Goal: Check status: Check status

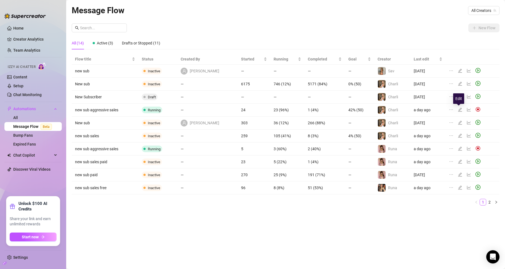
click at [458, 109] on icon "edit" at bounding box center [460, 110] width 4 height 4
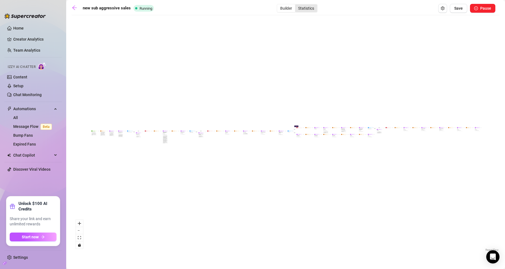
click at [308, 10] on div "Statistics" at bounding box center [306, 8] width 22 height 8
click at [296, 5] on input "Statistics" at bounding box center [296, 5] width 0 height 0
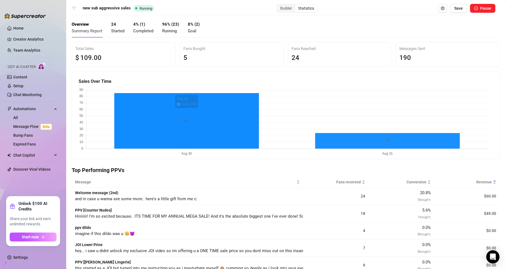
click at [73, 9] on icon "arrow-left" at bounding box center [75, 8] width 6 height 6
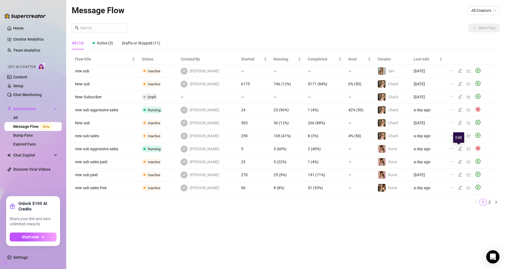
click at [459, 147] on icon "edit" at bounding box center [460, 148] width 4 height 4
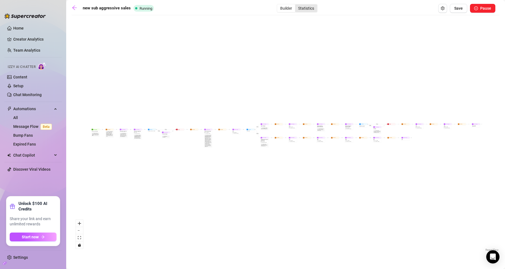
click at [303, 10] on div "Statistics" at bounding box center [306, 8] width 22 height 8
click at [296, 5] on input "Statistics" at bounding box center [296, 5] width 0 height 0
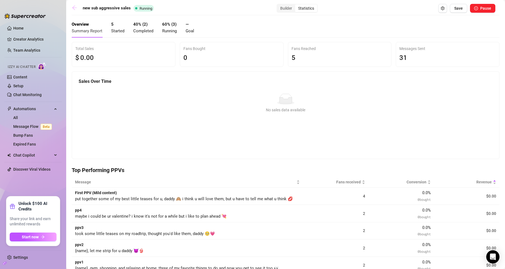
click at [73, 7] on icon "arrow-left" at bounding box center [75, 8] width 6 height 6
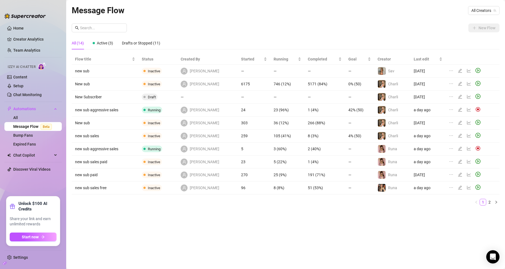
click at [490, 202] on link "2" at bounding box center [489, 202] width 6 height 6
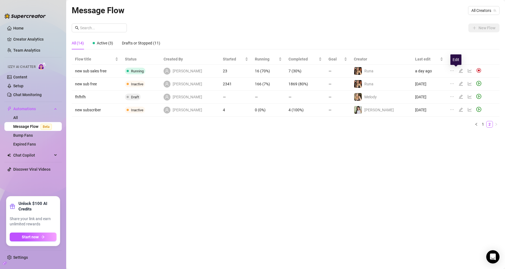
click at [459, 69] on icon "edit" at bounding box center [461, 71] width 4 height 4
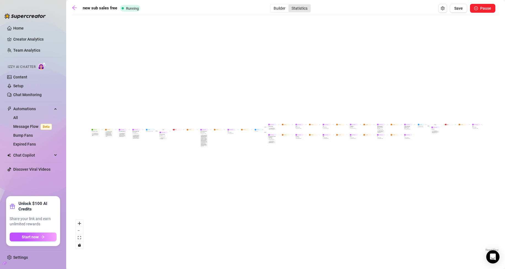
click at [302, 8] on div "Statistics" at bounding box center [299, 8] width 22 height 8
click at [290, 5] on input "Statistics" at bounding box center [290, 5] width 0 height 0
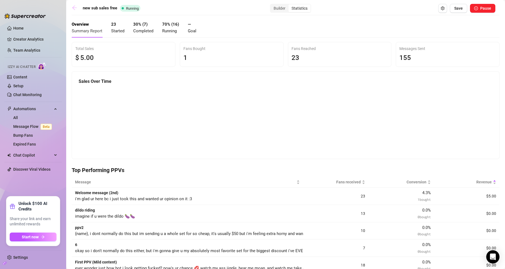
click at [74, 10] on link at bounding box center [76, 8] width 8 height 7
